Goal: Task Accomplishment & Management: Manage account settings

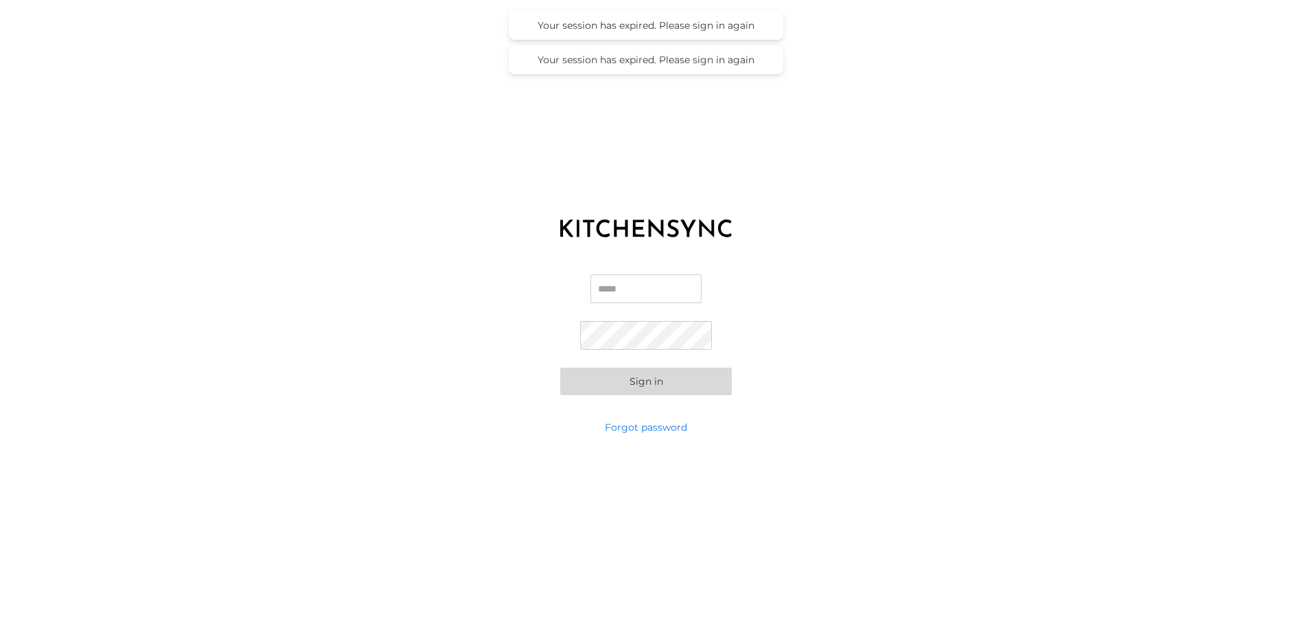
type input "**********"
click at [583, 387] on button "Sign in" at bounding box center [645, 381] width 171 height 27
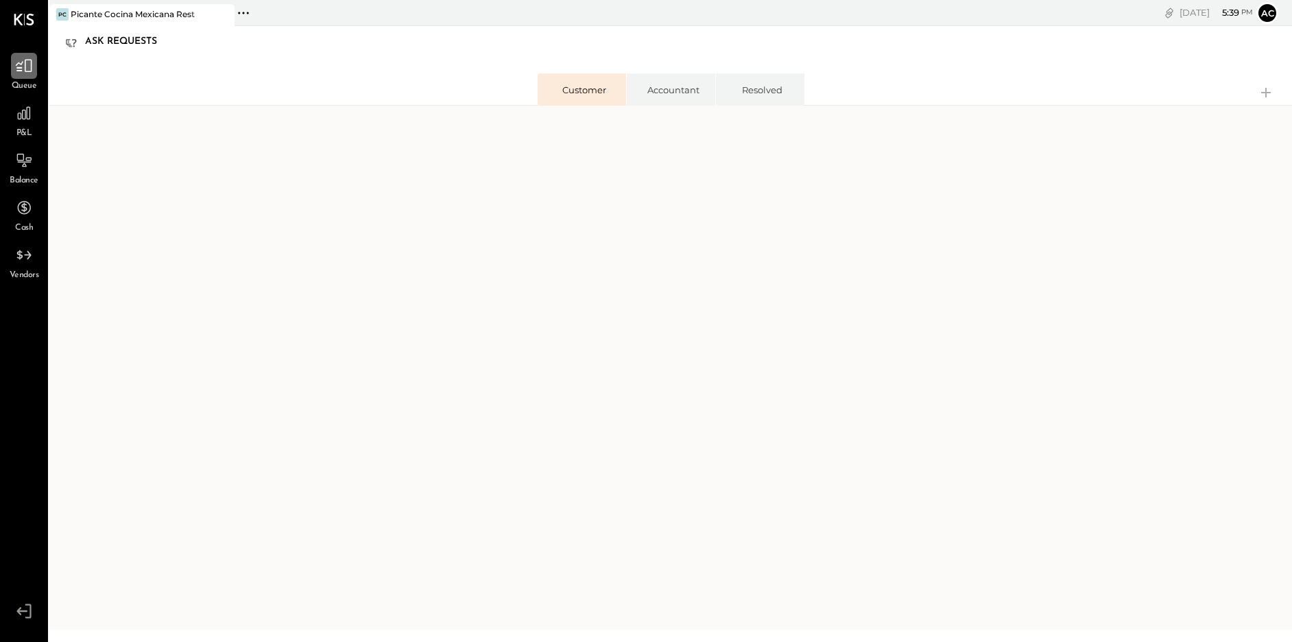
click at [25, 60] on icon at bounding box center [24, 66] width 16 height 13
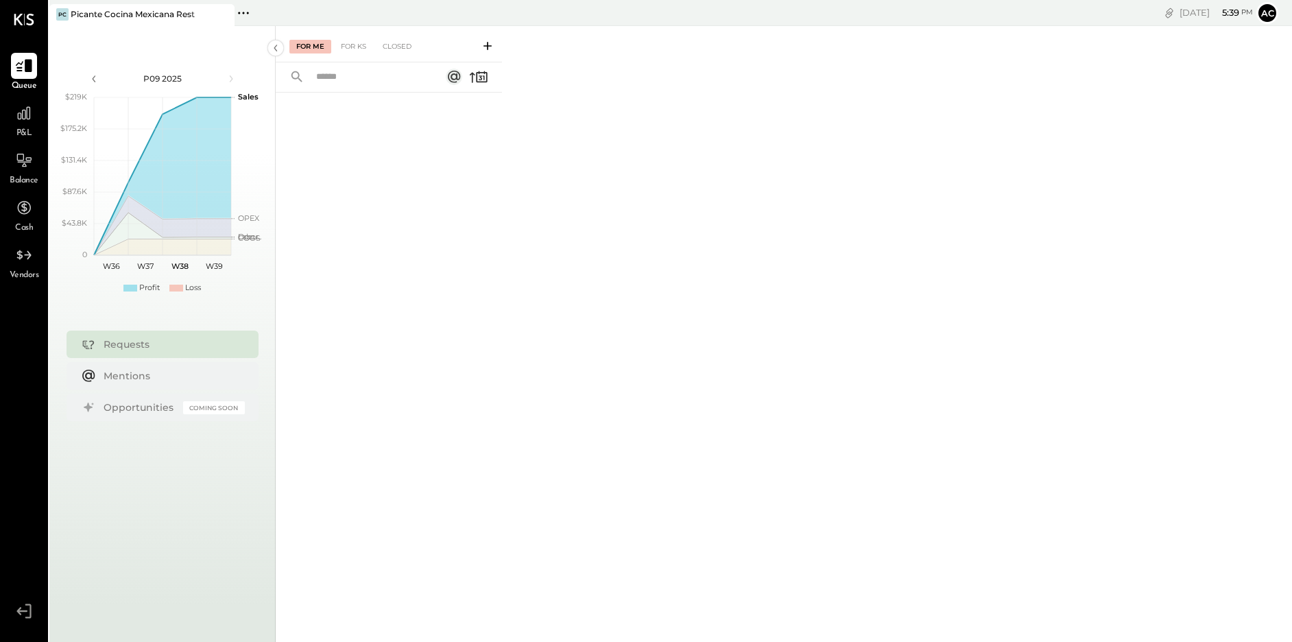
click at [25, 69] on icon at bounding box center [24, 66] width 18 height 18
click at [156, 347] on div "Requests" at bounding box center [171, 344] width 134 height 14
click at [23, 65] on icon at bounding box center [24, 66] width 18 height 18
click at [217, 348] on div "Requests" at bounding box center [171, 344] width 134 height 14
click at [354, 44] on div "For KS" at bounding box center [353, 47] width 39 height 14
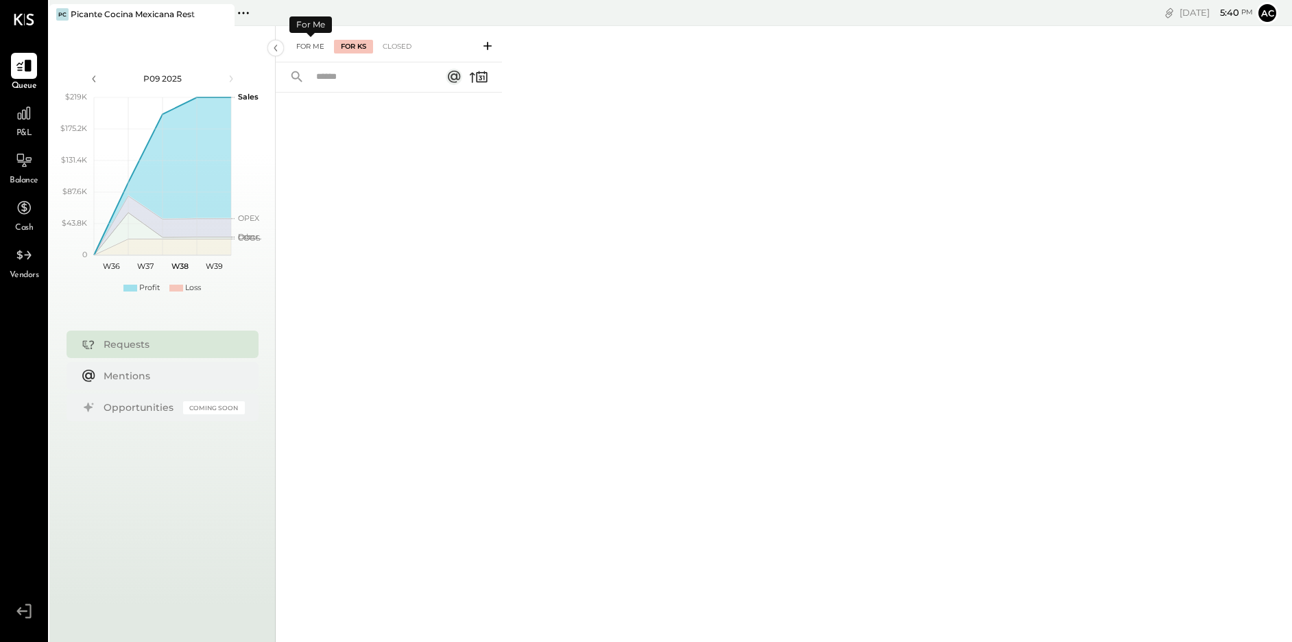
click at [316, 43] on div "For Me" at bounding box center [310, 47] width 42 height 14
click at [403, 47] on div "Closed" at bounding box center [397, 47] width 43 height 14
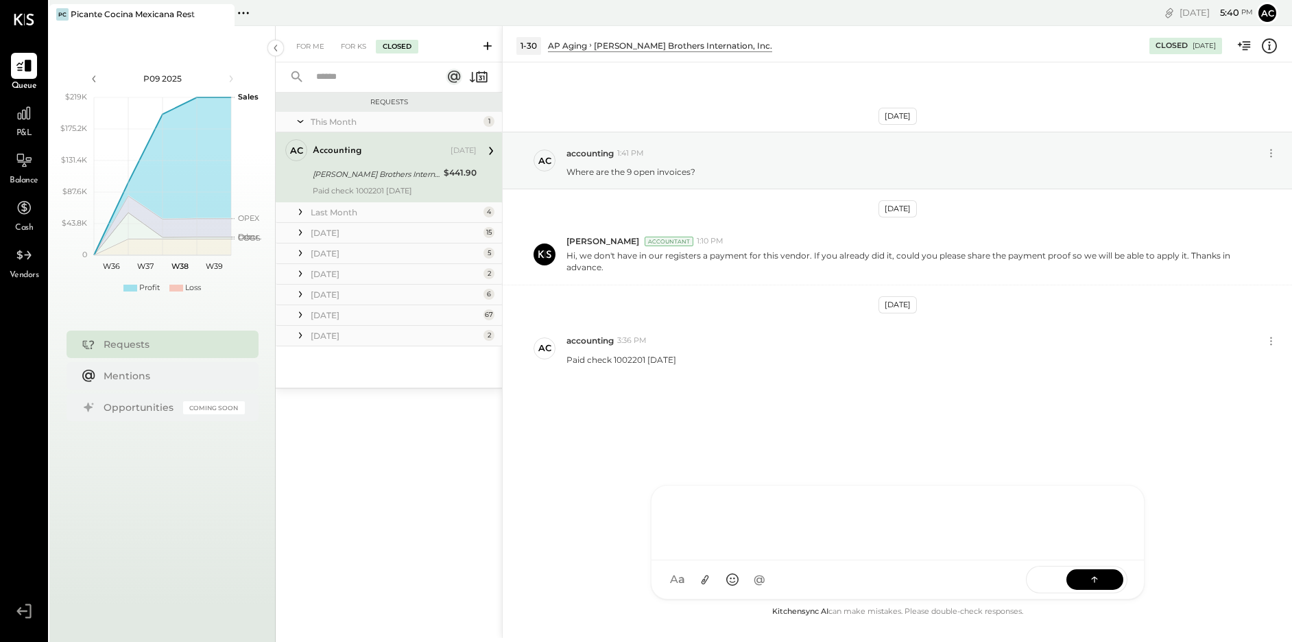
click at [698, 582] on div "A accounting TP [PERSON_NAME] [PERSON_NAME] J [PERSON_NAME].[PERSON_NAME] J [PE…" at bounding box center [898, 542] width 494 height 115
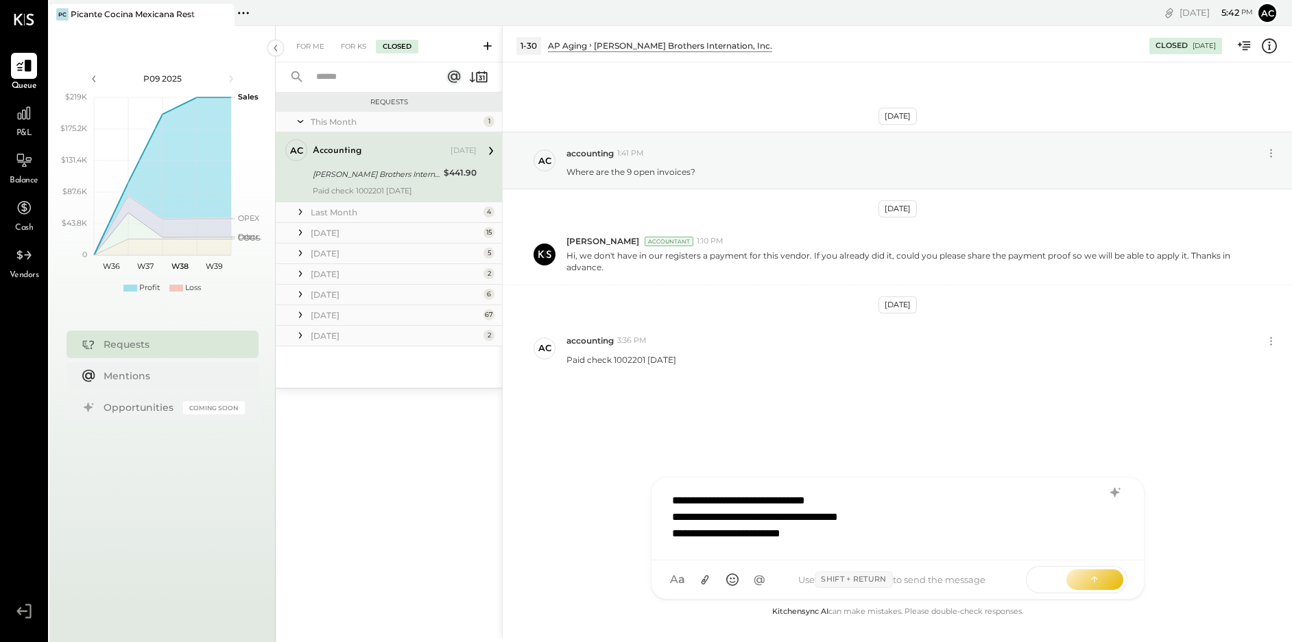
click at [923, 515] on div "**********" at bounding box center [880, 517] width 417 height 16
